Goal: Task Accomplishment & Management: Complete application form

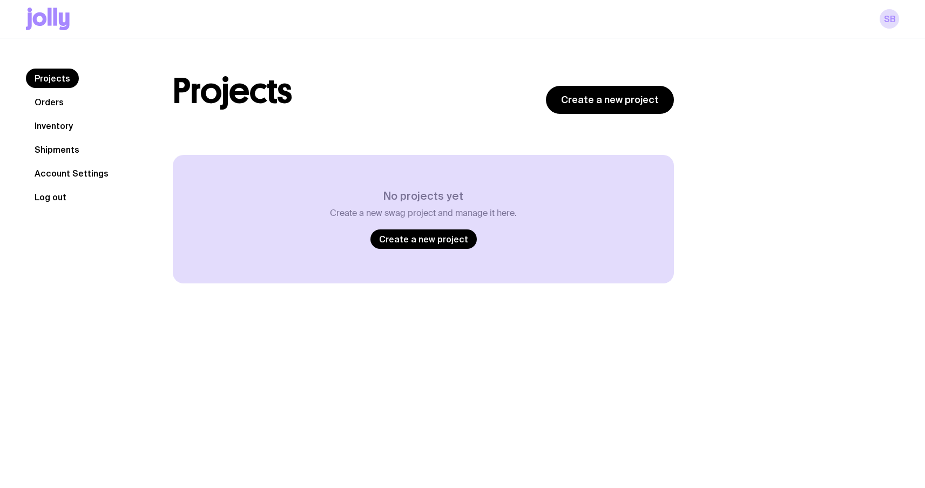
click at [46, 200] on button "Log out" at bounding box center [50, 196] width 49 height 19
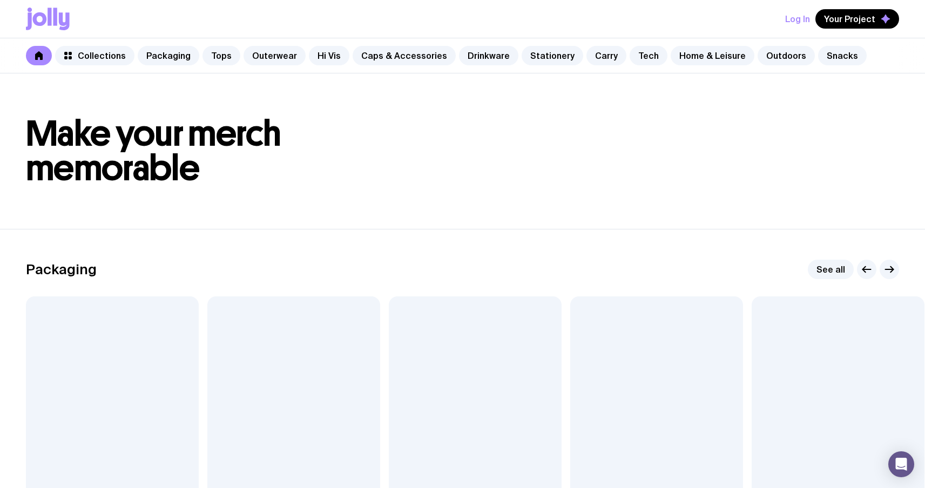
click at [800, 17] on button "Log In" at bounding box center [797, 18] width 25 height 19
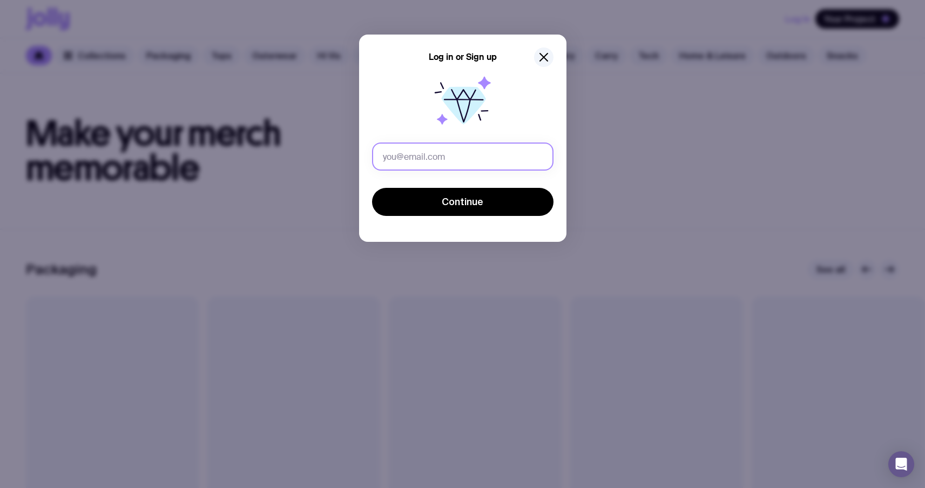
click at [440, 159] on input "text" at bounding box center [462, 157] width 181 height 28
click at [423, 154] on input "[EMAIL_ADDRESS][DOMAIN_NAME]" at bounding box center [462, 157] width 181 height 28
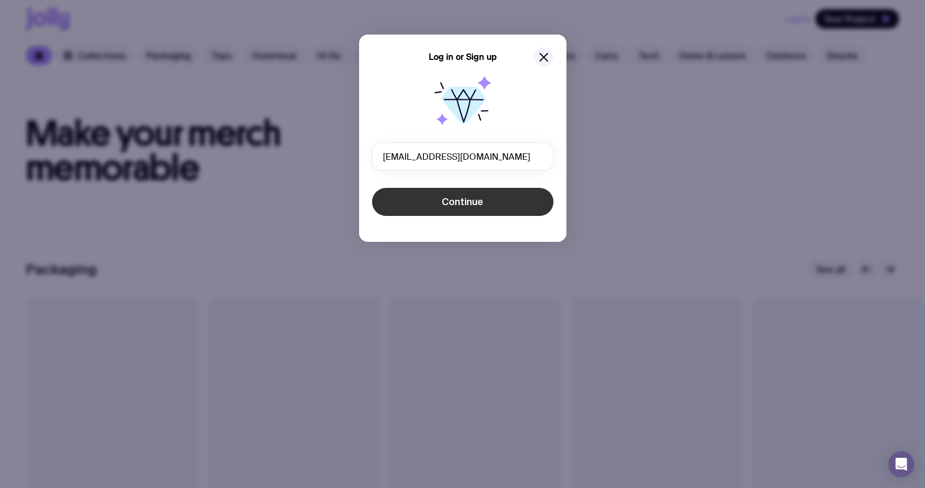
type input "[EMAIL_ADDRESS][DOMAIN_NAME]"
click at [491, 201] on button "Continue" at bounding box center [462, 202] width 181 height 28
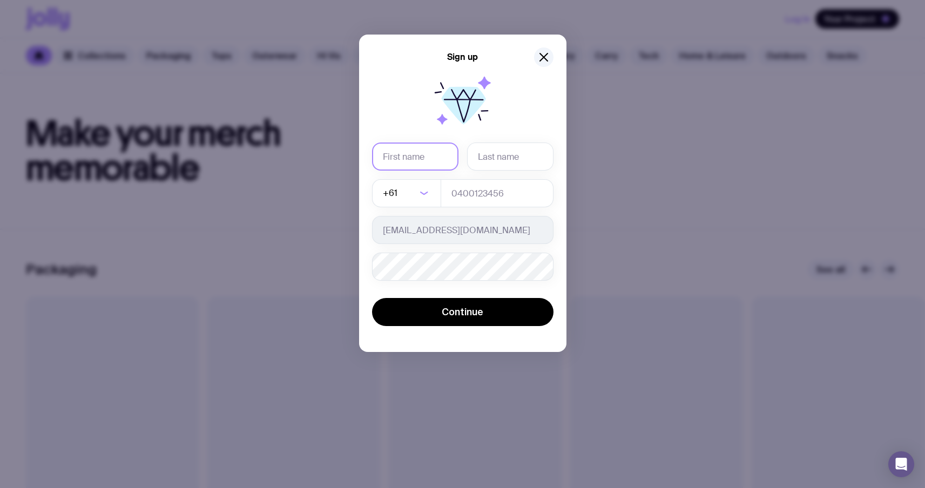
click at [426, 165] on input "text" at bounding box center [415, 157] width 86 height 28
type input "Serhii"
type input "Brykov"
type input "0664130449"
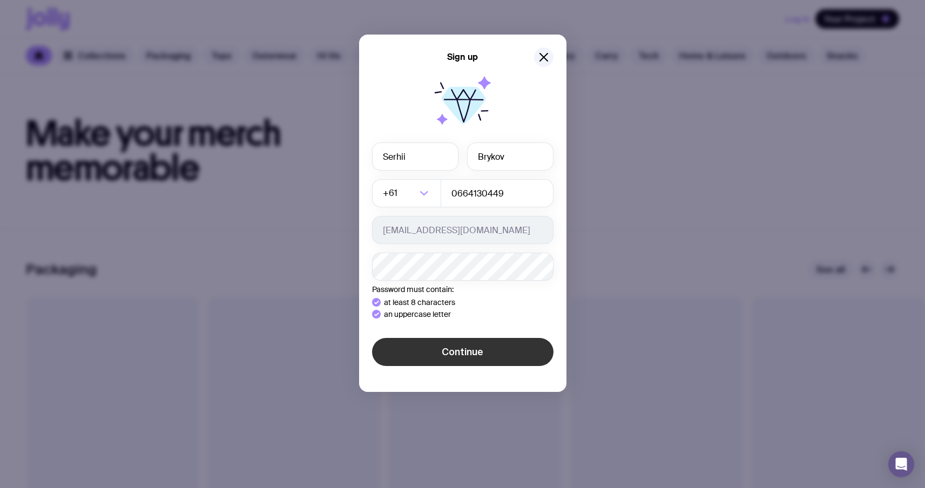
click at [414, 383] on div "Sign up [PERSON_NAME] +61 Loading... 0664130449 [EMAIL_ADDRESS][DOMAIN_NAME] Pa…" at bounding box center [462, 244] width 925 height 488
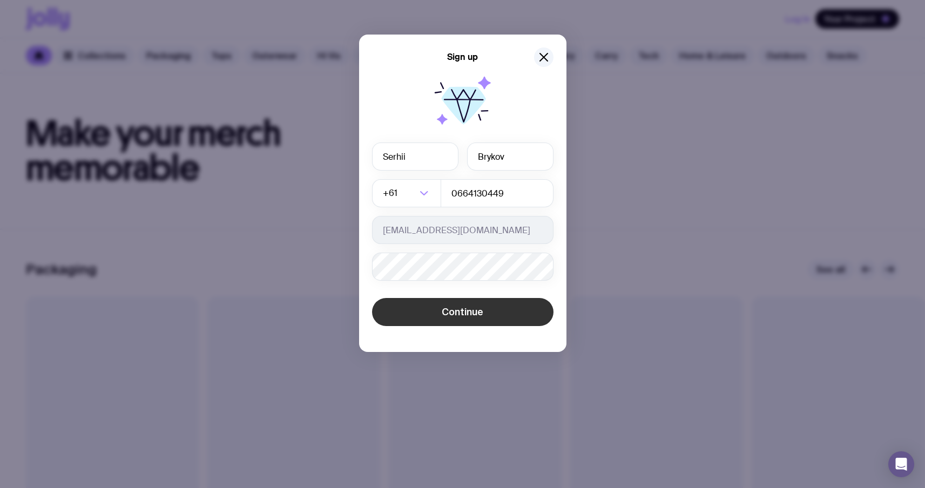
click at [458, 317] on span "Continue" at bounding box center [463, 312] width 42 height 13
